Goal: Transaction & Acquisition: Purchase product/service

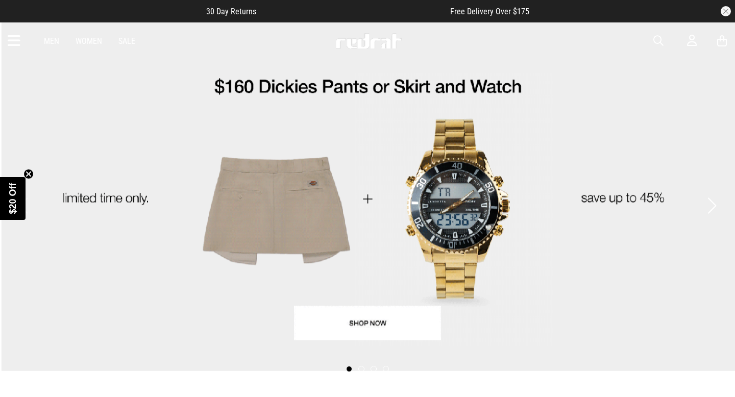
click at [372, 321] on link "1 / 4" at bounding box center [367, 196] width 735 height 349
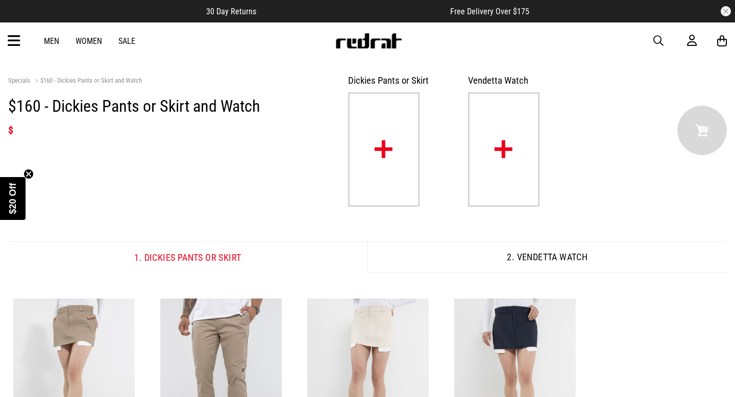
click at [50, 44] on link "Men" at bounding box center [51, 41] width 15 height 10
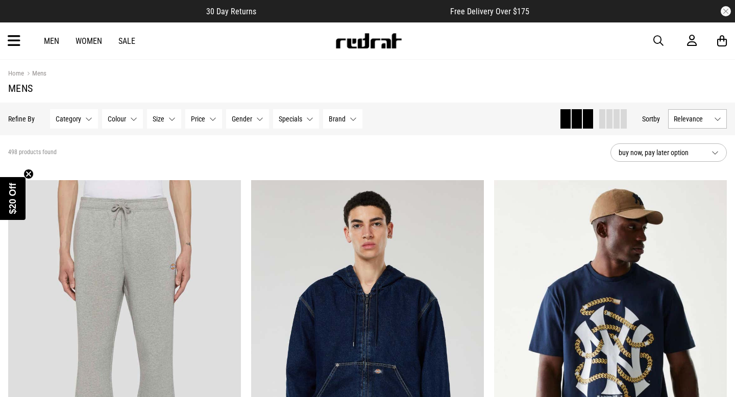
click at [15, 45] on icon at bounding box center [14, 41] width 13 height 17
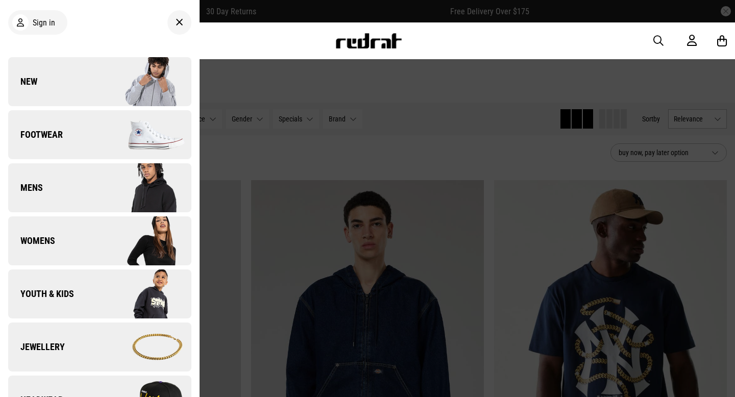
click at [95, 196] on link "Mens" at bounding box center [99, 187] width 183 height 49
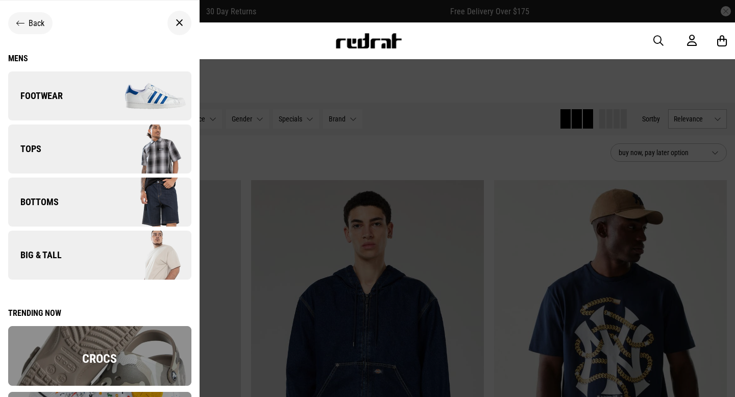
click at [94, 202] on link "Bottoms" at bounding box center [99, 202] width 183 height 49
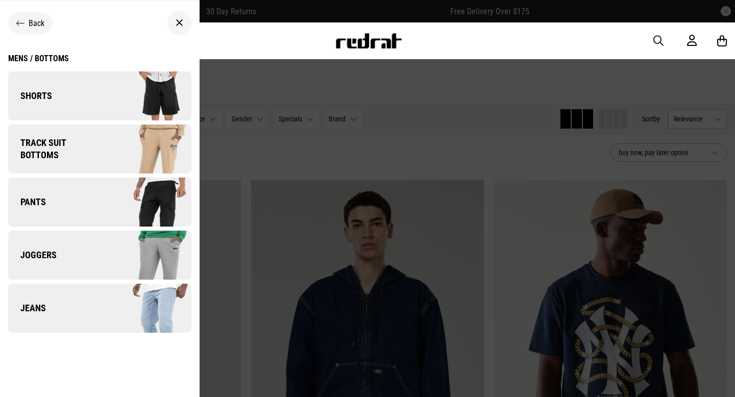
click at [87, 100] on link "Shorts" at bounding box center [99, 95] width 183 height 49
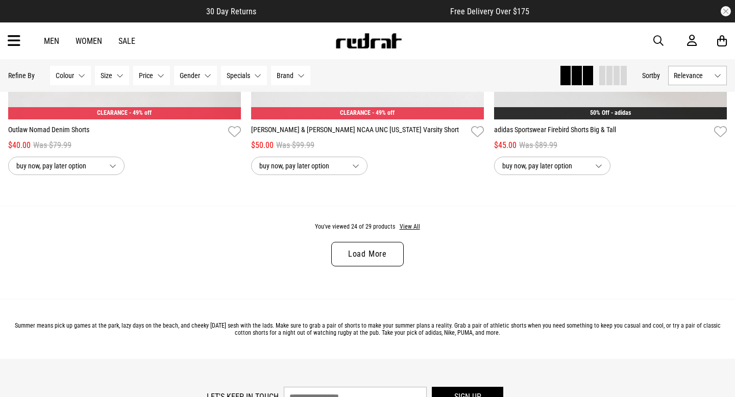
scroll to position [3216, 0]
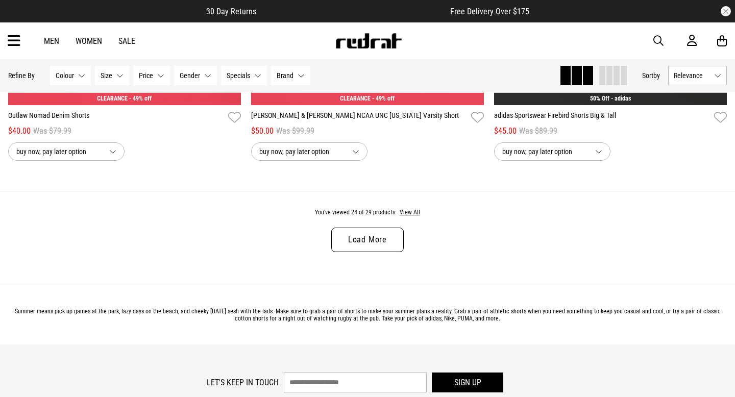
click at [361, 241] on link "Load More" at bounding box center [367, 240] width 73 height 25
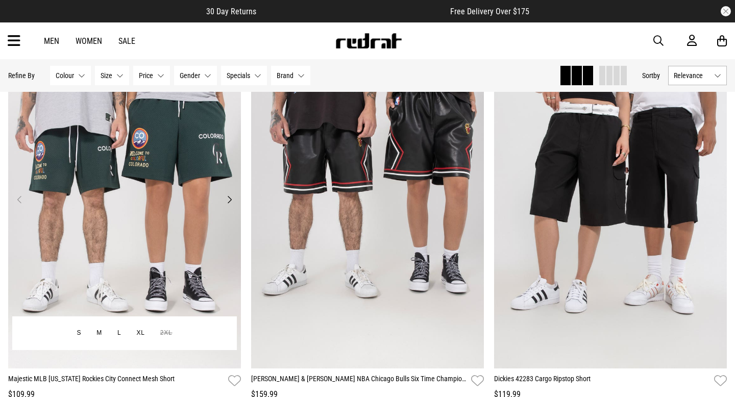
scroll to position [3284, 0]
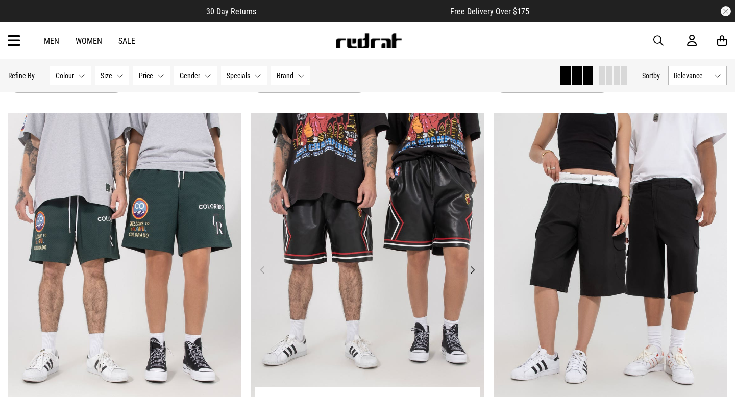
click at [474, 267] on button "Next" at bounding box center [472, 270] width 13 height 12
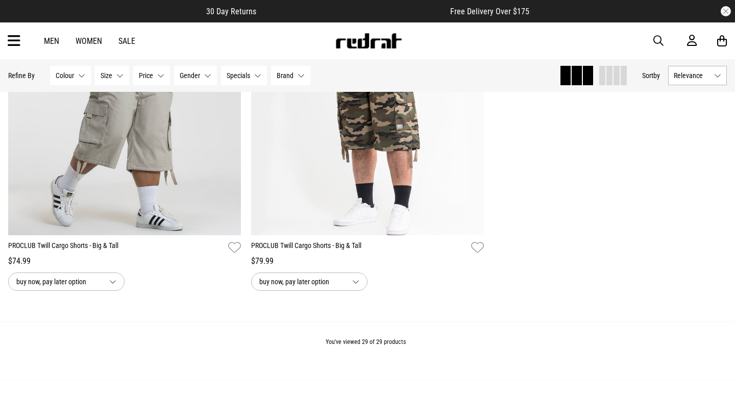
scroll to position [3892, 0]
